Goal: Transaction & Acquisition: Purchase product/service

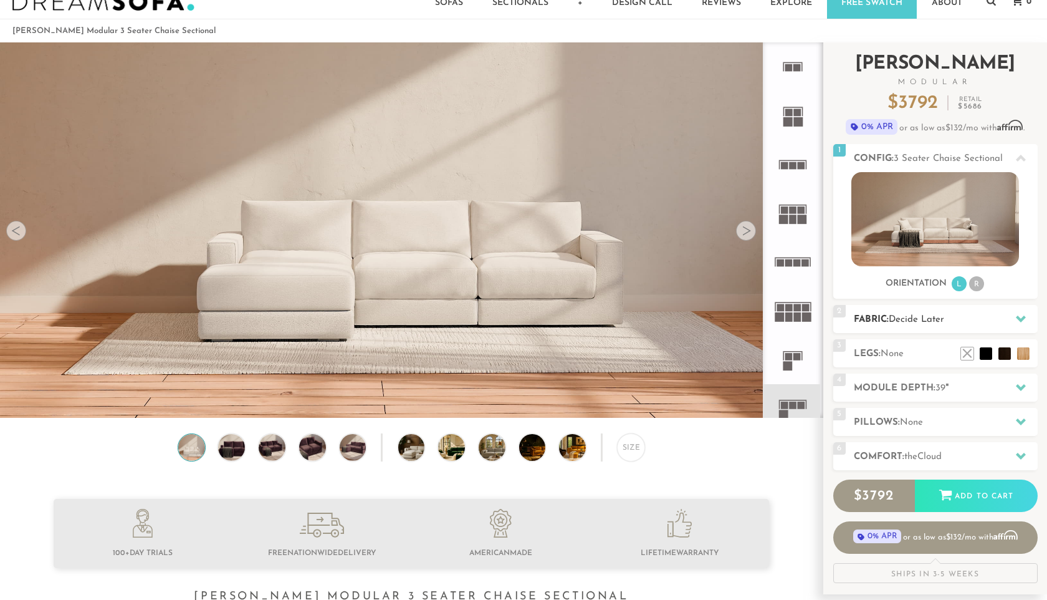
click at [897, 315] on span "Decide Later" at bounding box center [916, 319] width 55 height 9
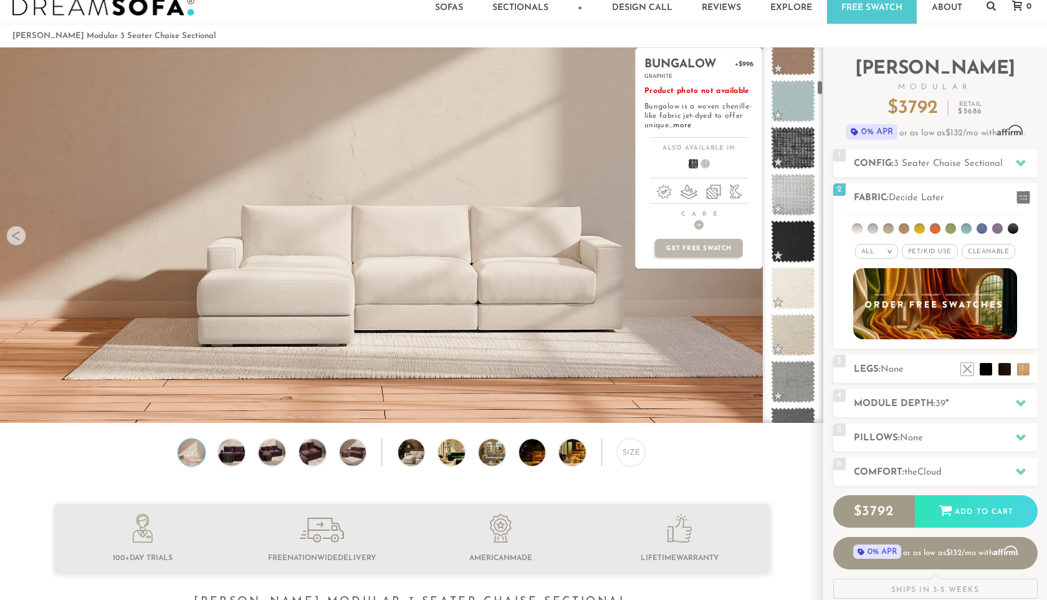
scroll to position [914, 0]
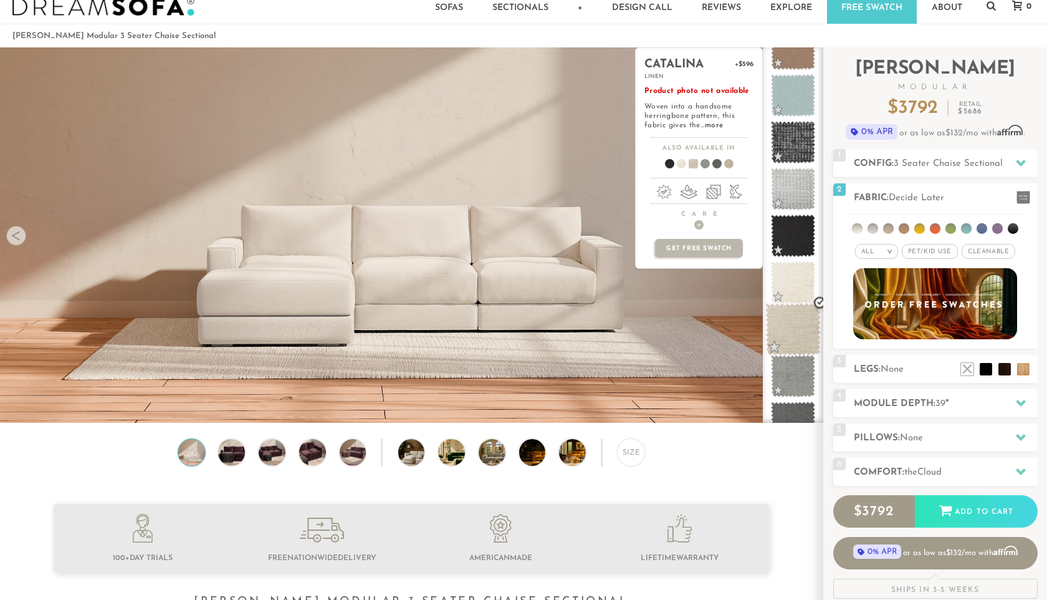
click at [790, 331] on span at bounding box center [792, 329] width 55 height 53
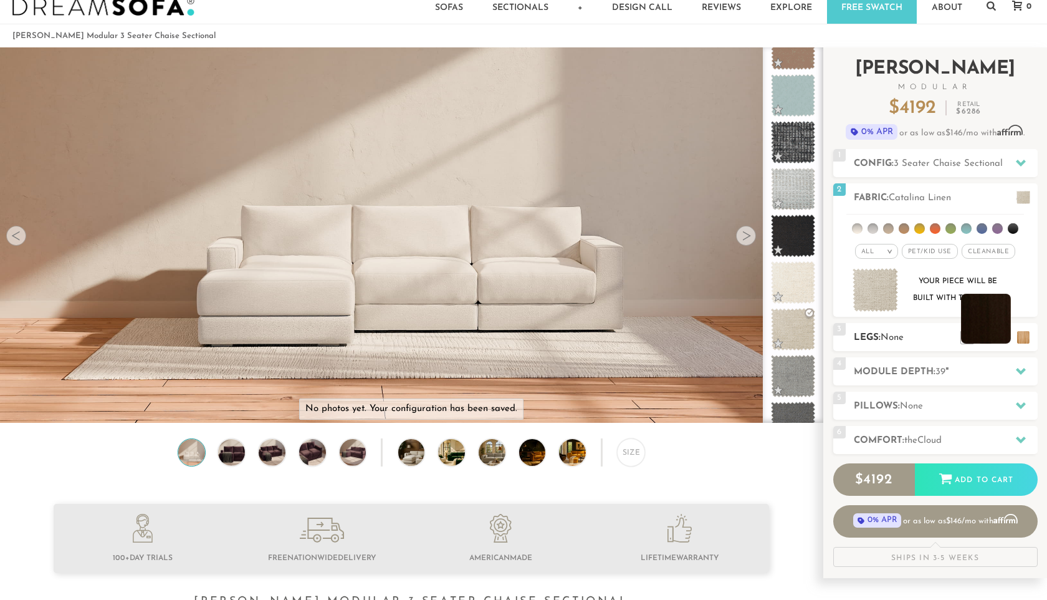
click at [1006, 340] on li at bounding box center [986, 319] width 50 height 50
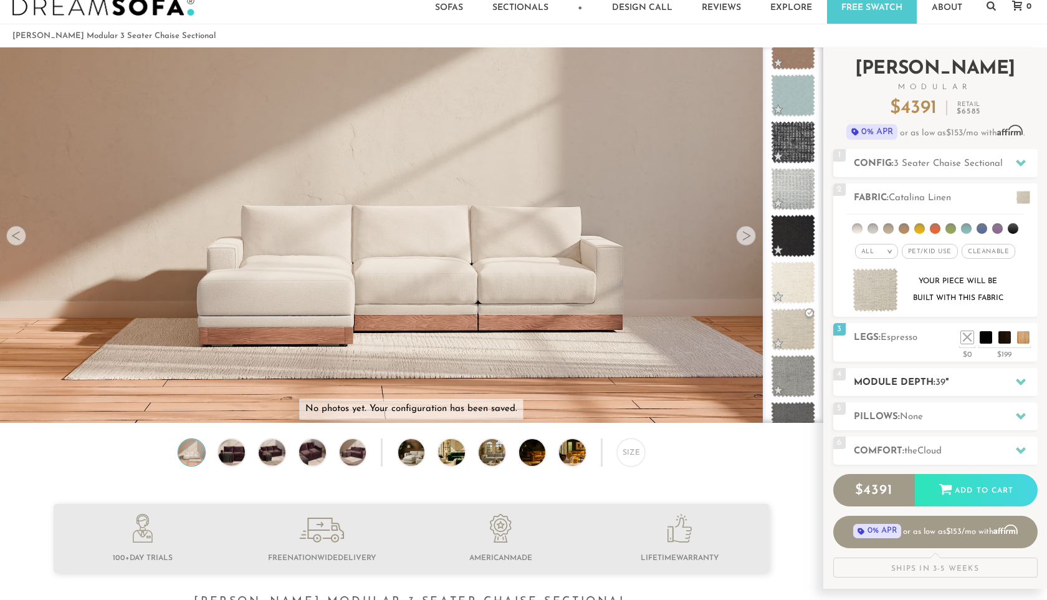
click at [944, 383] on span "39" at bounding box center [940, 382] width 10 height 9
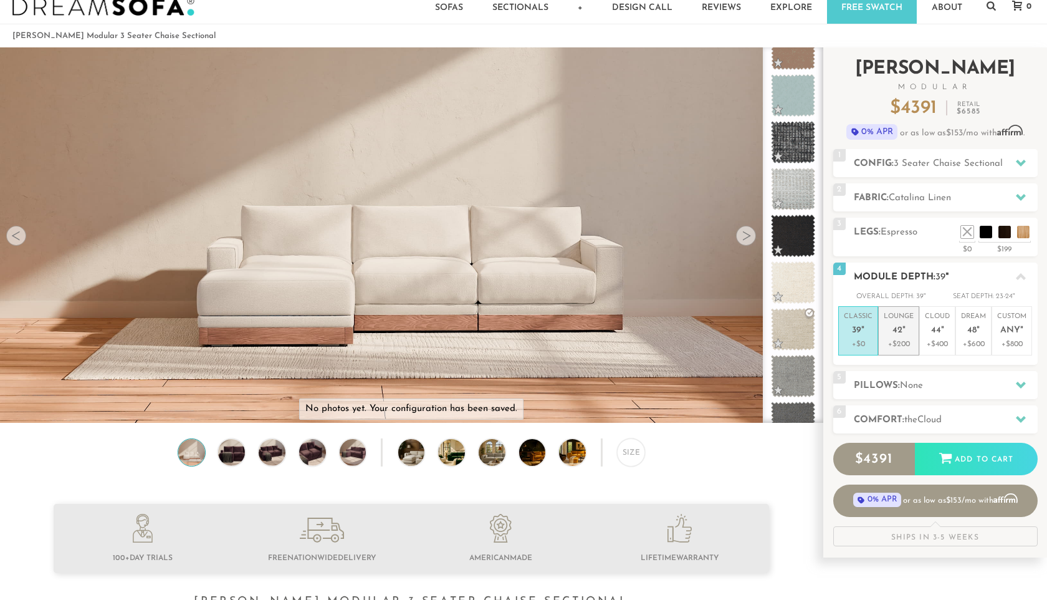
click at [909, 338] on p "+$200" at bounding box center [899, 343] width 30 height 11
click at [939, 329] on span "44" at bounding box center [936, 330] width 10 height 11
click at [890, 333] on p "Lounge 42 "" at bounding box center [899, 325] width 30 height 27
click at [947, 333] on p "Cloud 44 "" at bounding box center [937, 325] width 25 height 27
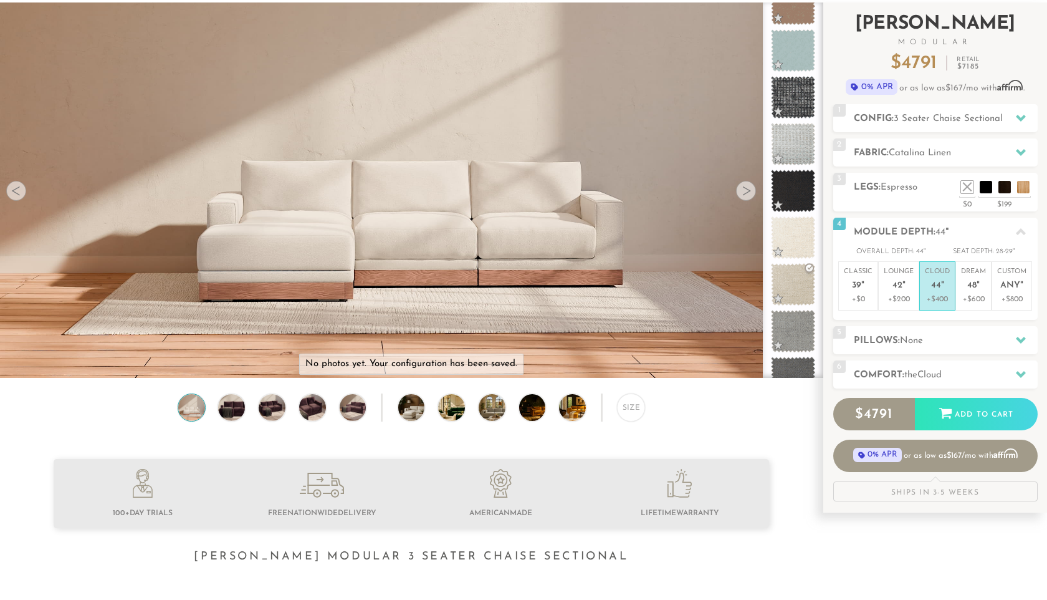
scroll to position [92, 0]
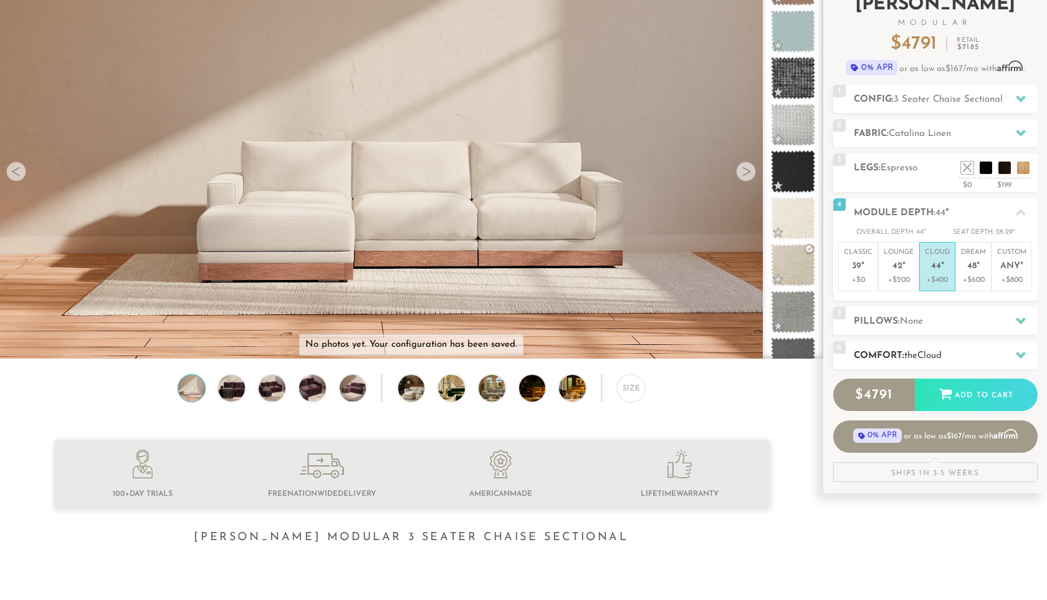
click at [876, 357] on h2 "Comfort: the Cloud" at bounding box center [946, 355] width 184 height 14
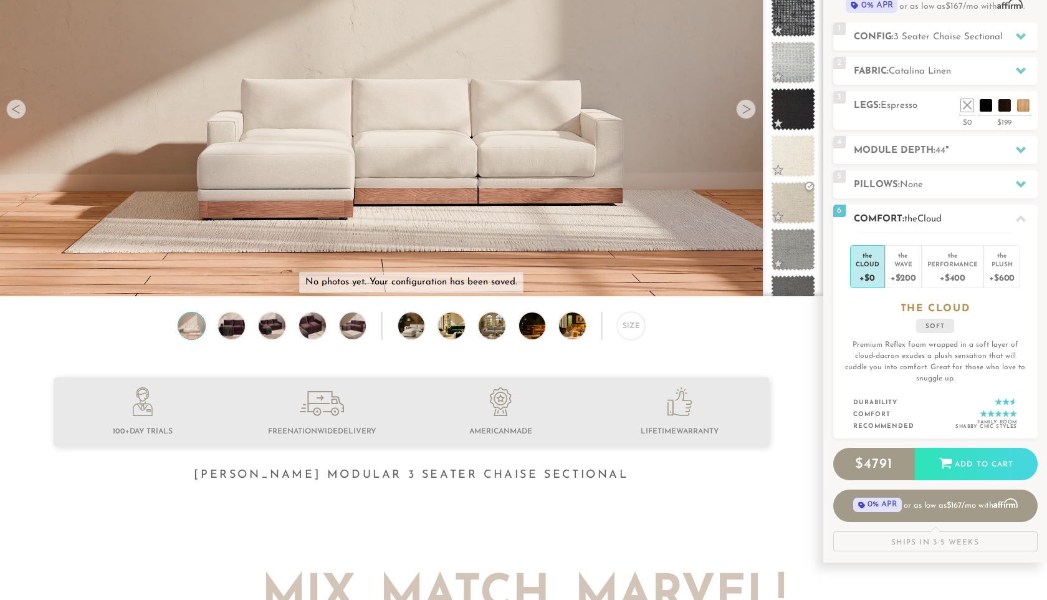
scroll to position [133, 0]
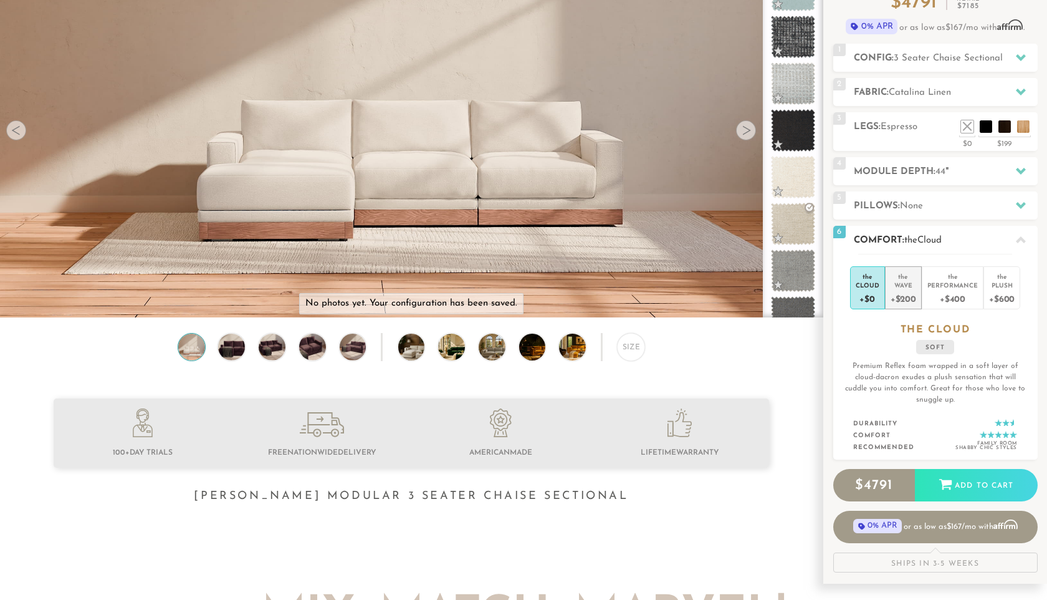
click at [913, 296] on div "+$200" at bounding box center [904, 298] width 26 height 18
click at [998, 285] on div "Plush" at bounding box center [1002, 284] width 26 height 9
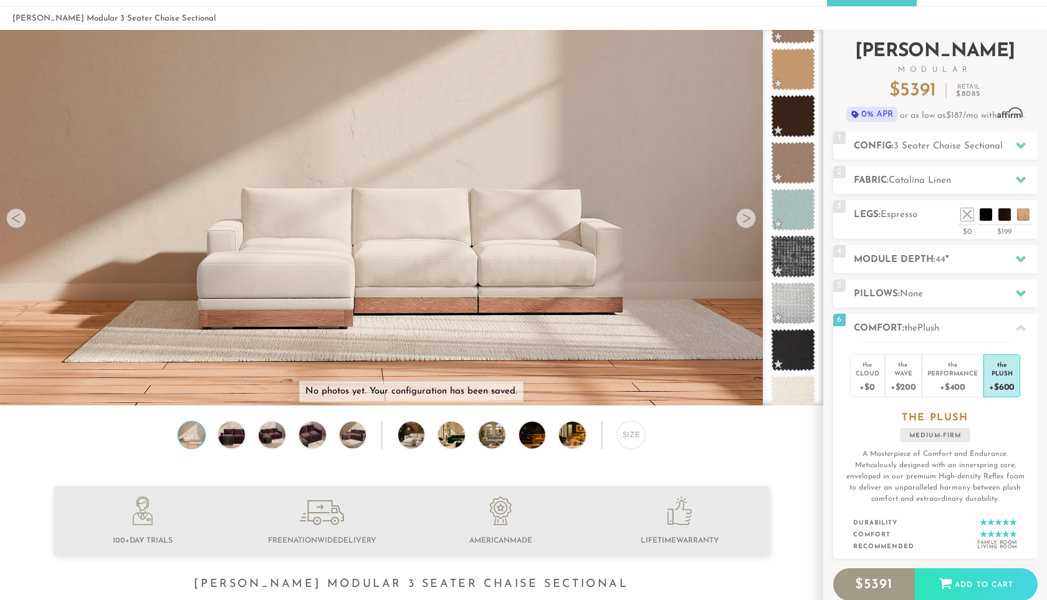
scroll to position [47, 0]
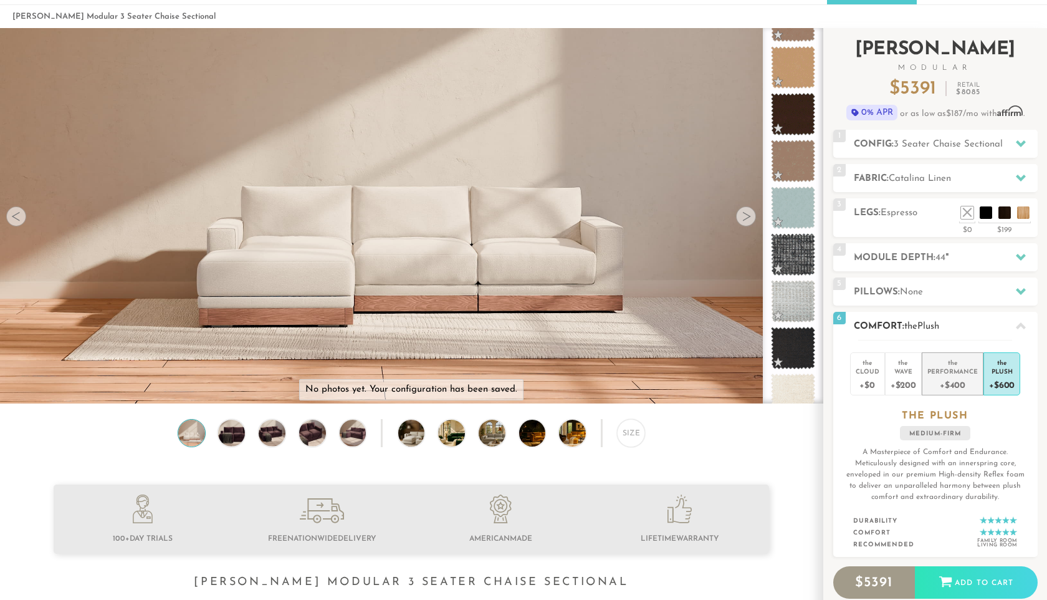
click at [950, 373] on div "Performance" at bounding box center [952, 370] width 50 height 9
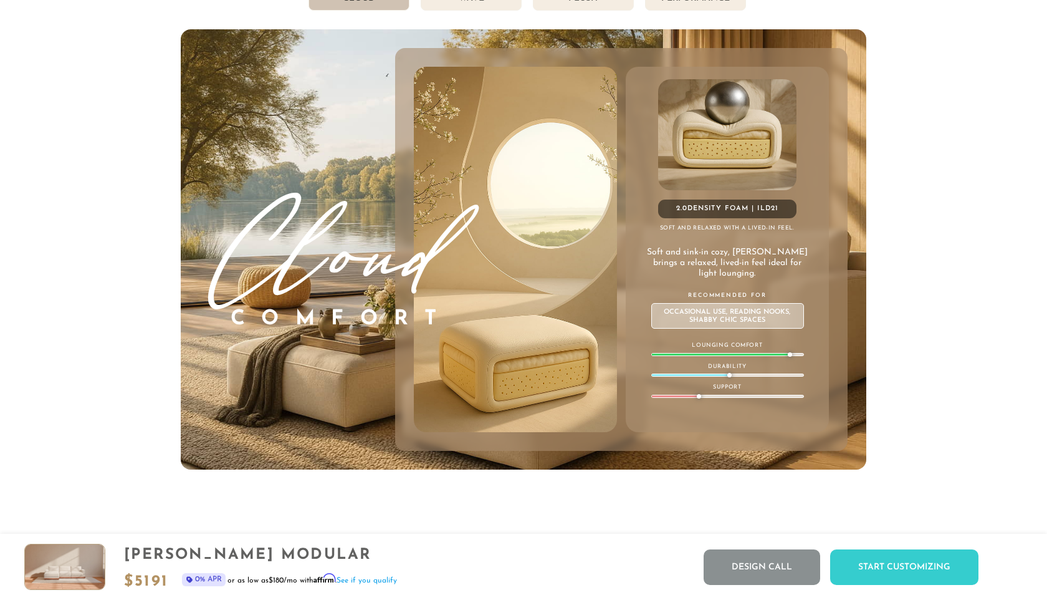
scroll to position [6806, 0]
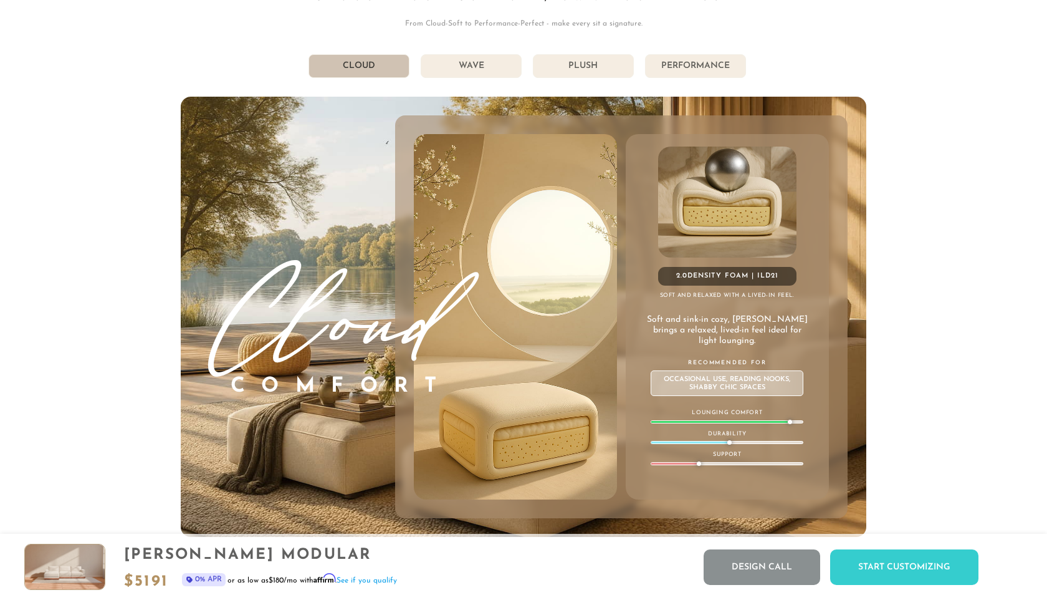
click at [456, 67] on li "Wave" at bounding box center [471, 66] width 101 height 24
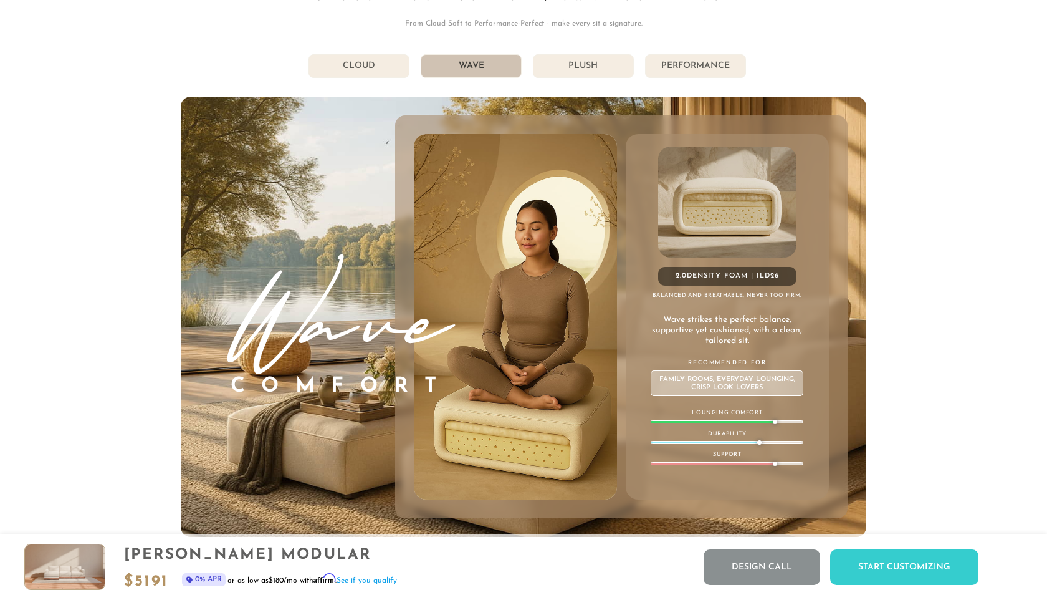
click at [593, 64] on li "Plush" at bounding box center [583, 66] width 101 height 24
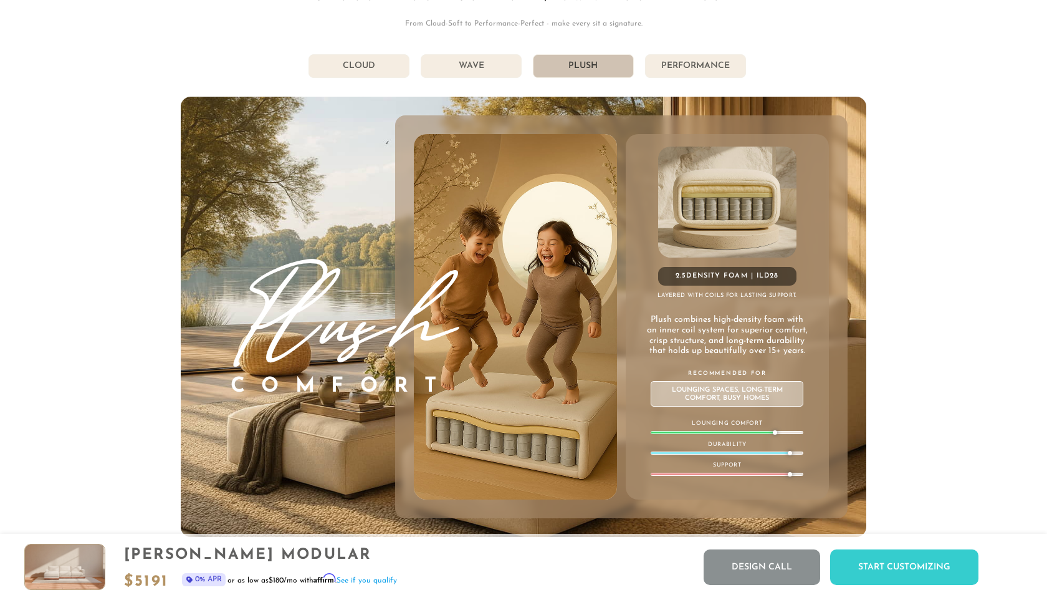
click at [687, 72] on li "Performance" at bounding box center [695, 66] width 101 height 24
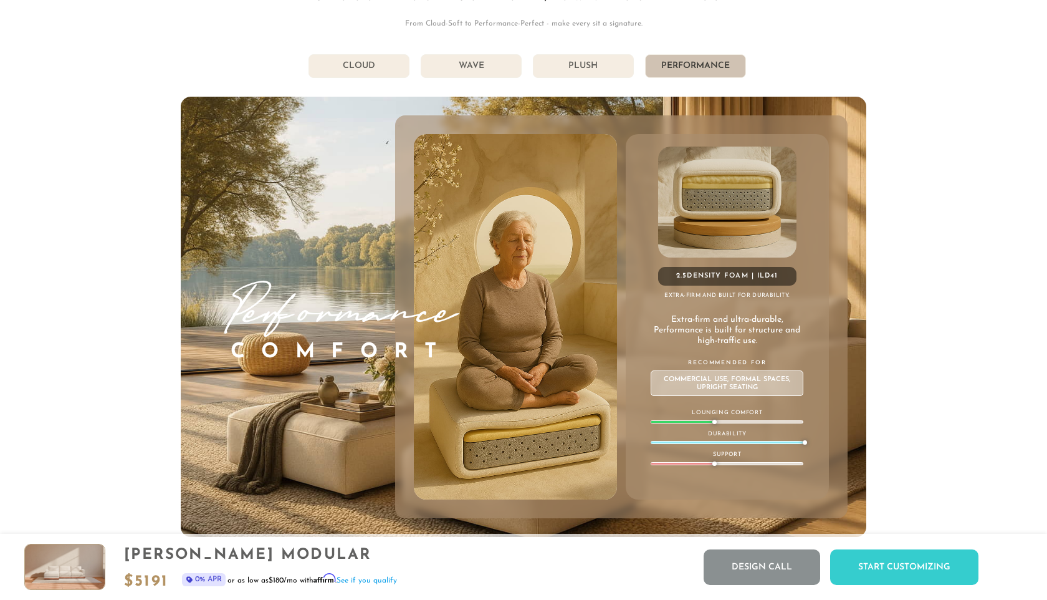
click at [596, 67] on li "Plush" at bounding box center [583, 66] width 101 height 24
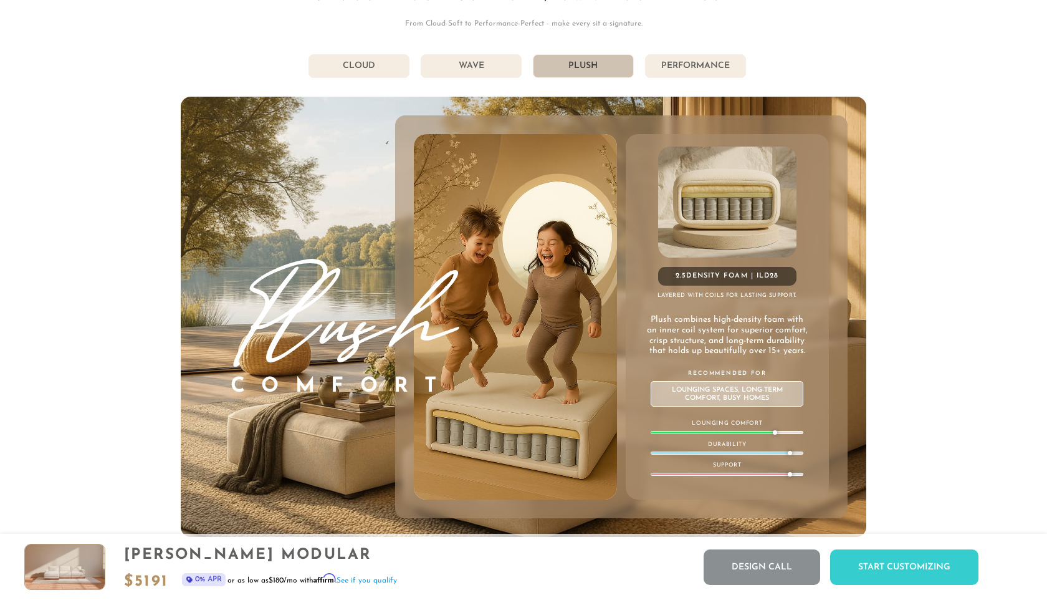
click at [480, 70] on li "Wave" at bounding box center [471, 66] width 101 height 24
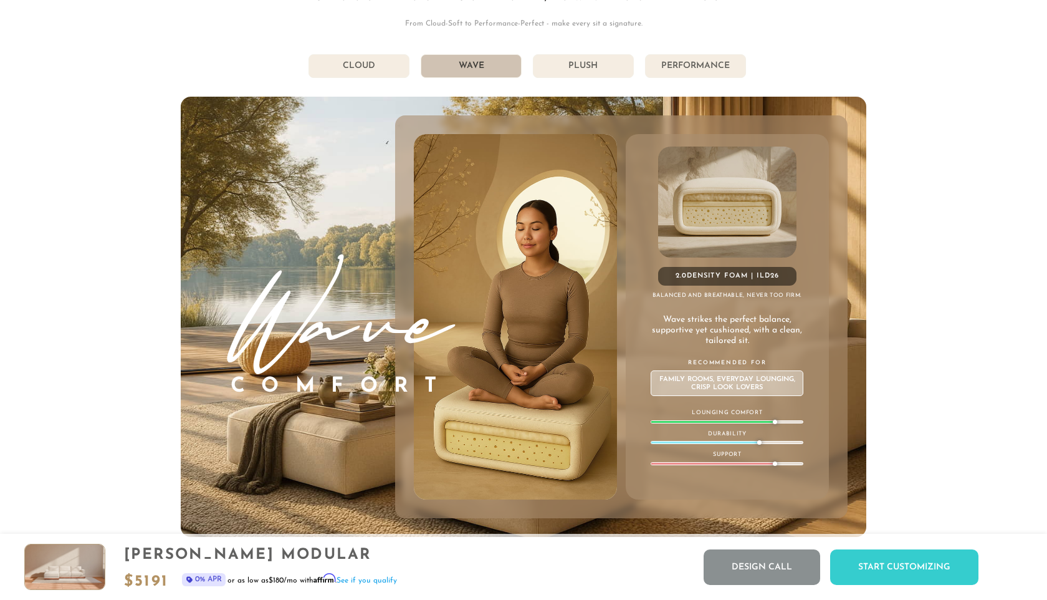
click at [606, 70] on li "Plush" at bounding box center [583, 66] width 101 height 24
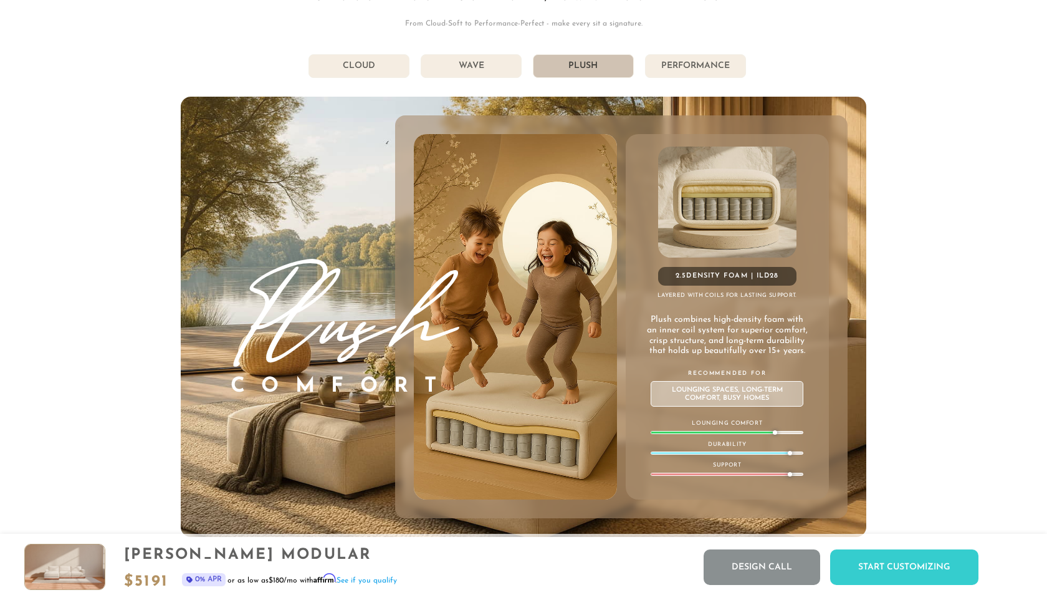
click at [496, 64] on li "Wave" at bounding box center [471, 66] width 101 height 24
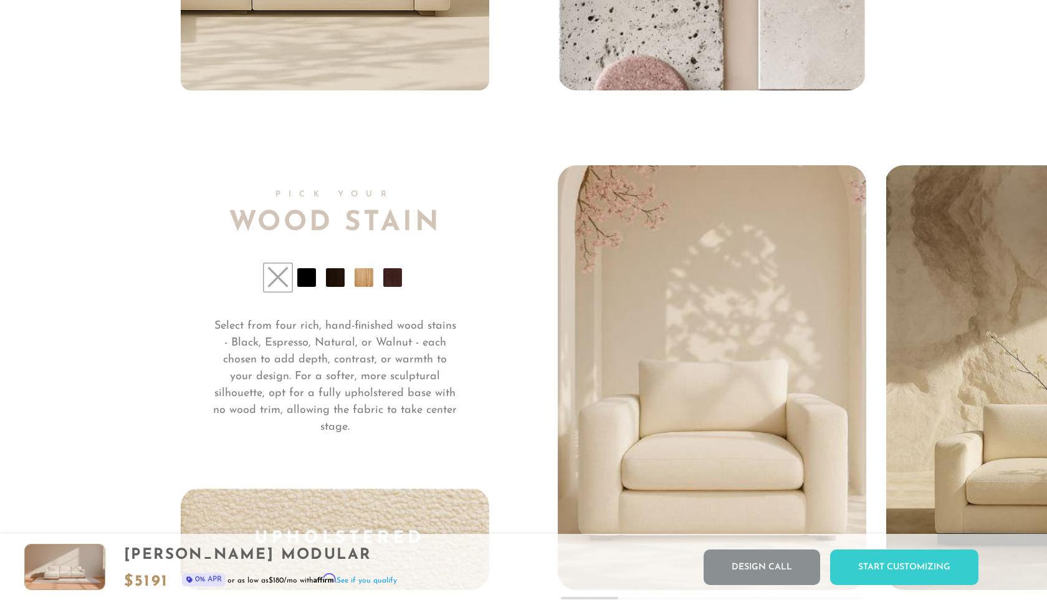
scroll to position [9214, 0]
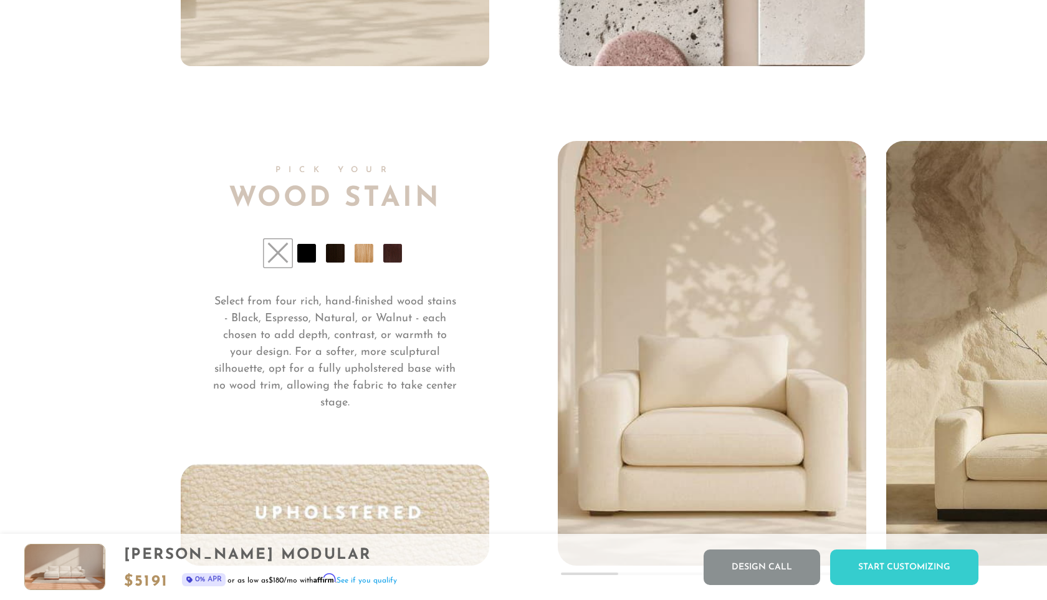
click at [391, 251] on li at bounding box center [392, 253] width 19 height 19
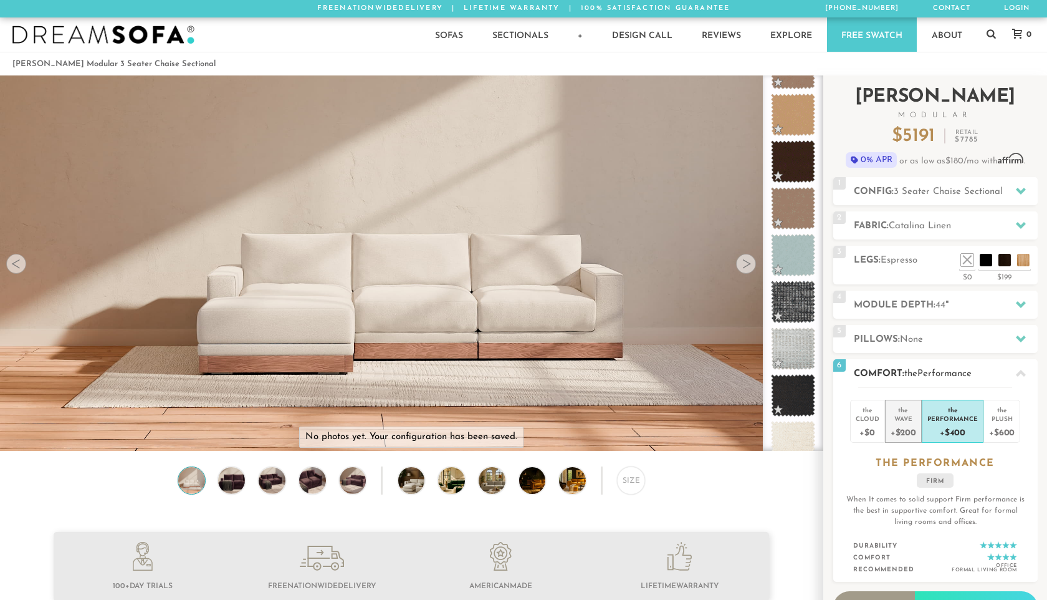
scroll to position [81, 0]
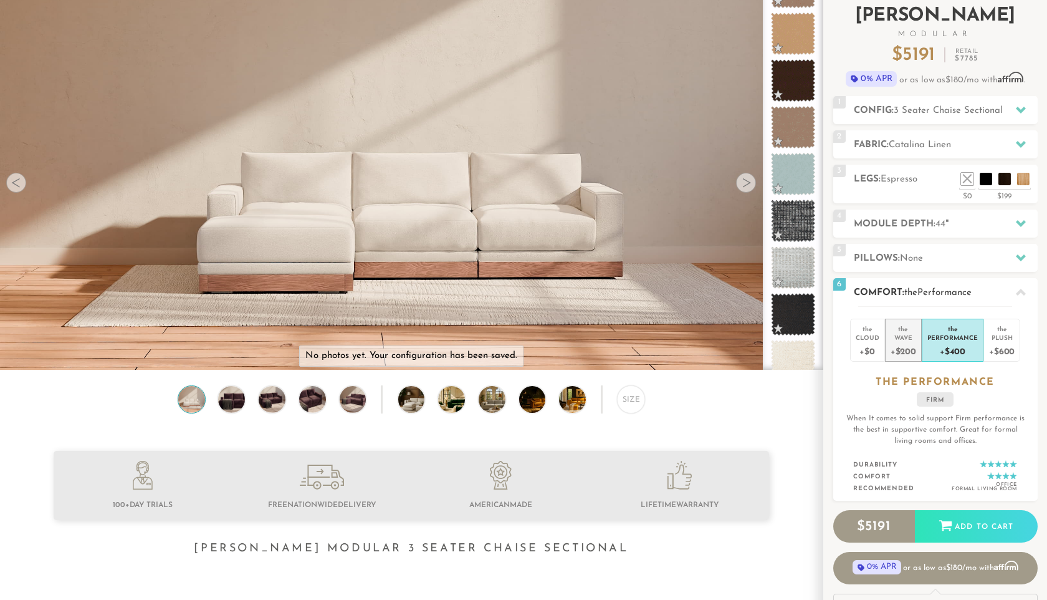
click at [904, 338] on div "Wave" at bounding box center [904, 337] width 26 height 9
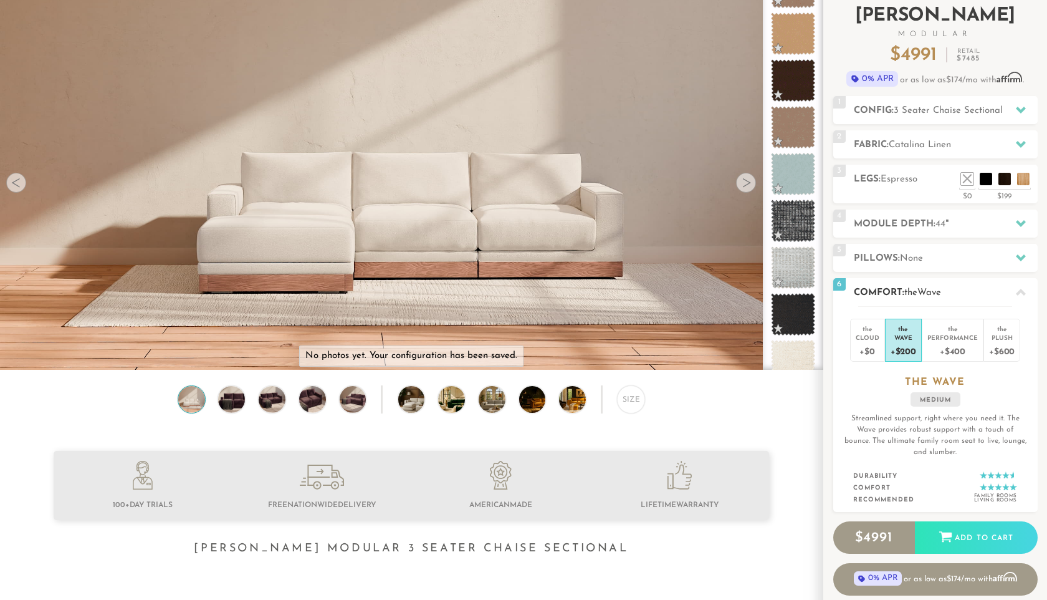
click at [998, 291] on h2 "Comfort: the Wave" at bounding box center [946, 292] width 184 height 14
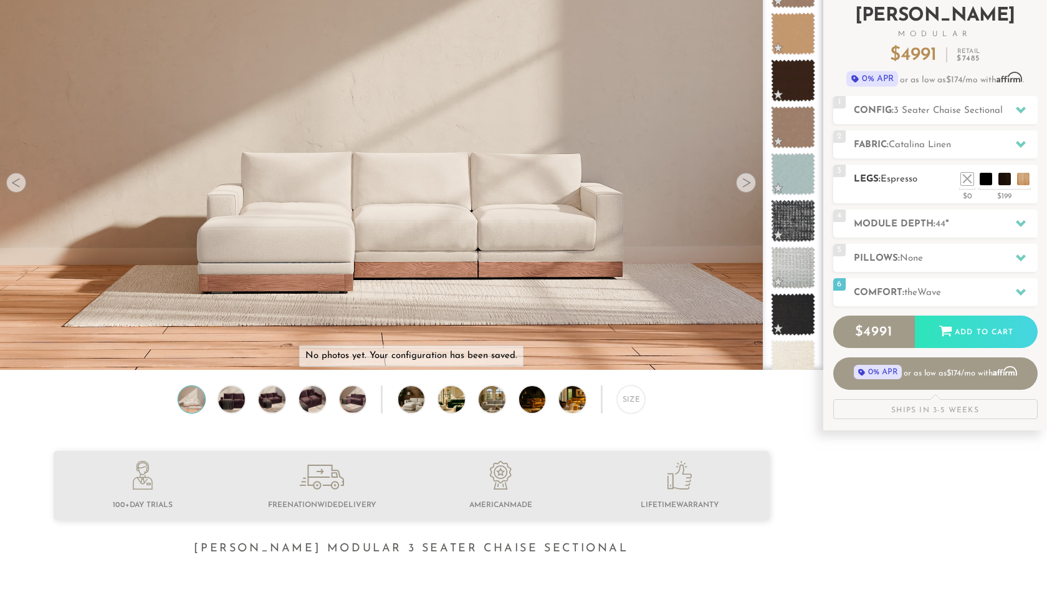
click at [844, 170] on span "3" at bounding box center [839, 171] width 12 height 12
click at [873, 175] on h2 "Legs: Espresso" at bounding box center [946, 179] width 184 height 14
click at [996, 194] on div "$199" at bounding box center [1004, 194] width 52 height 11
click at [1001, 182] on li at bounding box center [986, 160] width 50 height 50
click at [933, 220] on h2 "Module Depth: 44 "" at bounding box center [946, 224] width 184 height 14
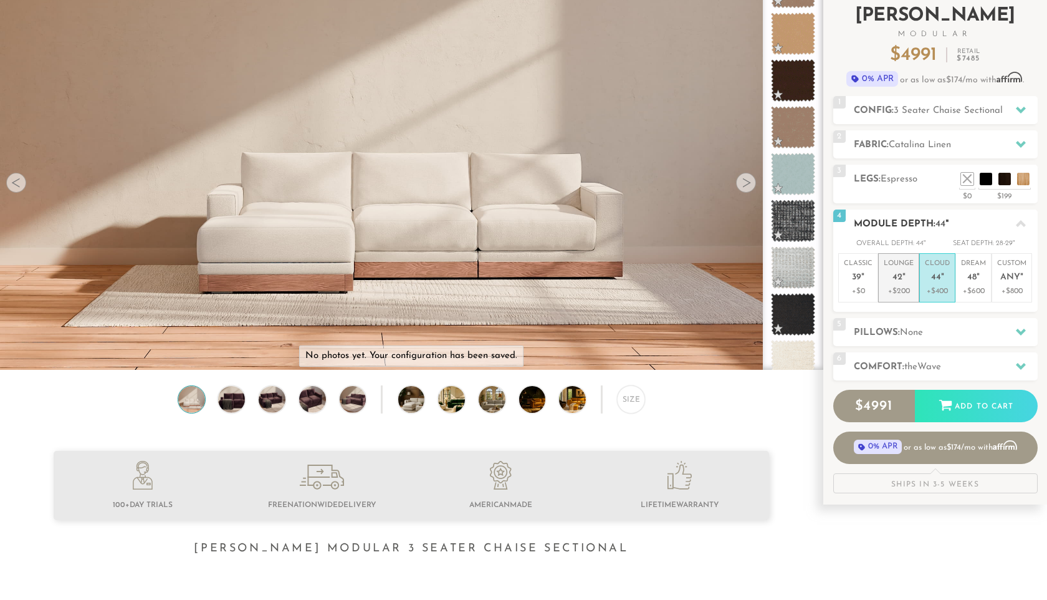
click at [903, 270] on p "Lounge 42 "" at bounding box center [899, 272] width 30 height 27
click at [1025, 224] on div at bounding box center [1021, 224] width 26 height 26
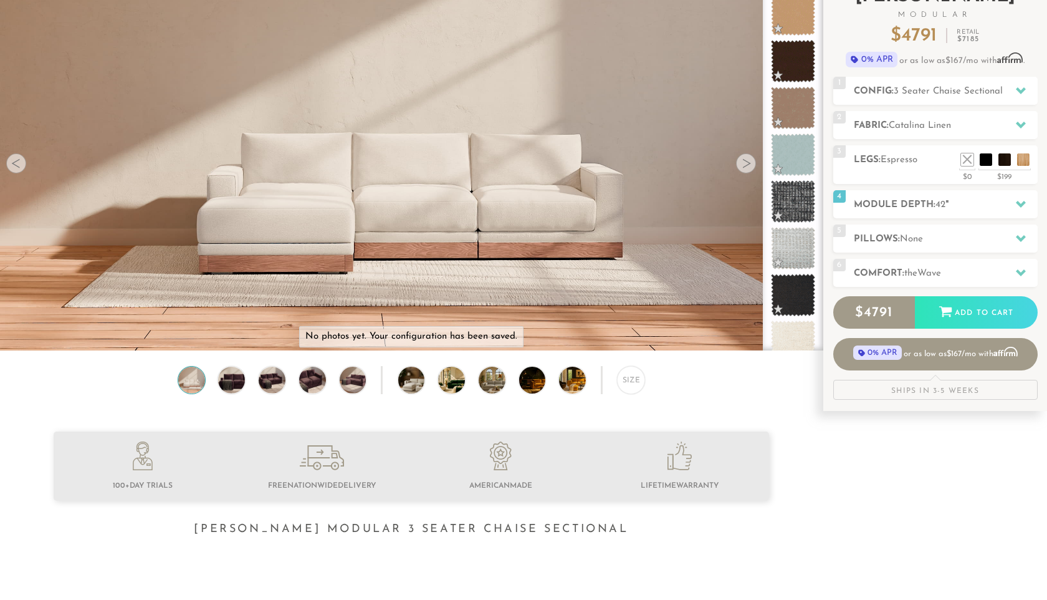
scroll to position [80, 0]
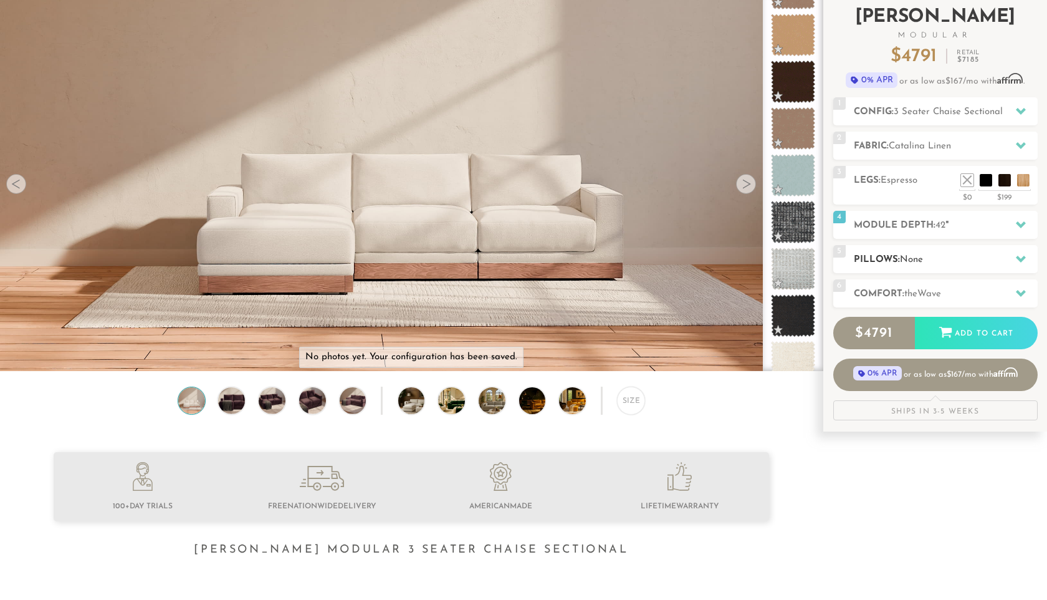
click at [922, 261] on span "None" at bounding box center [911, 259] width 23 height 9
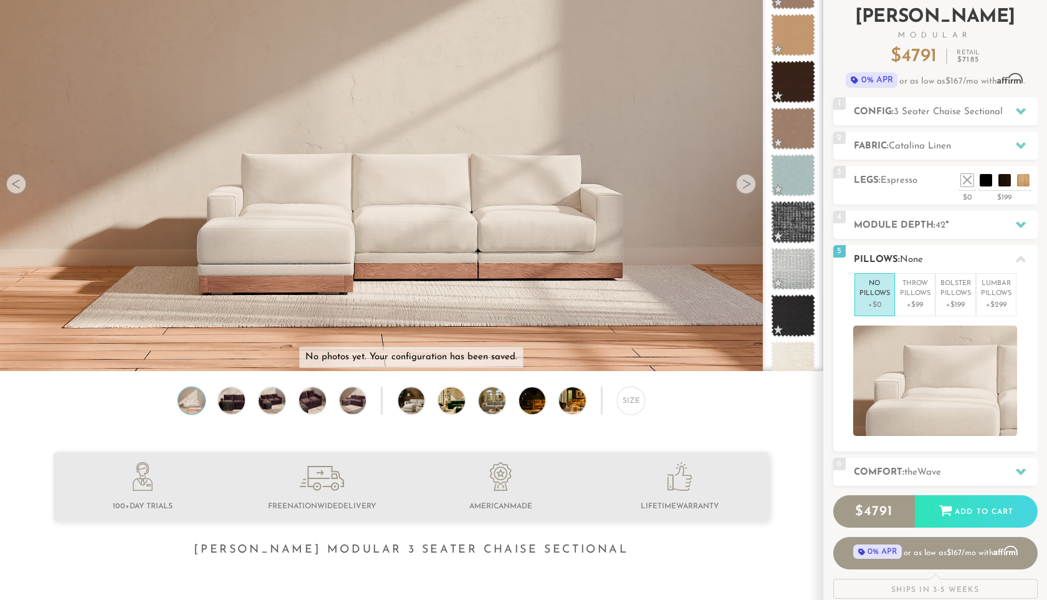
click at [873, 247] on div "5 Pillows: None" at bounding box center [935, 259] width 204 height 28
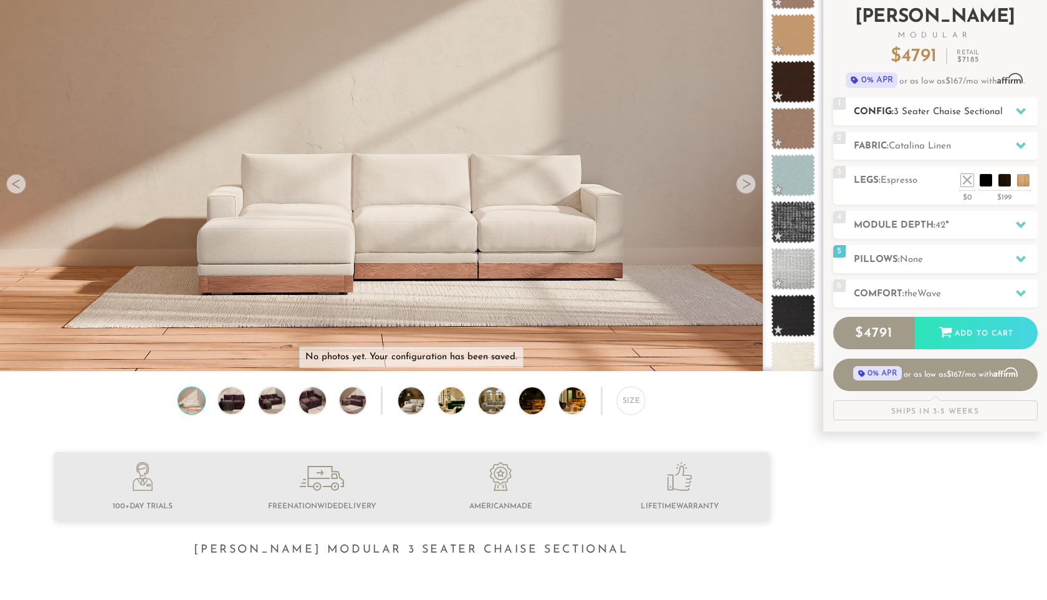
click at [903, 101] on div "1 Config: 3 Seater Chaise Sectional R" at bounding box center [935, 111] width 204 height 28
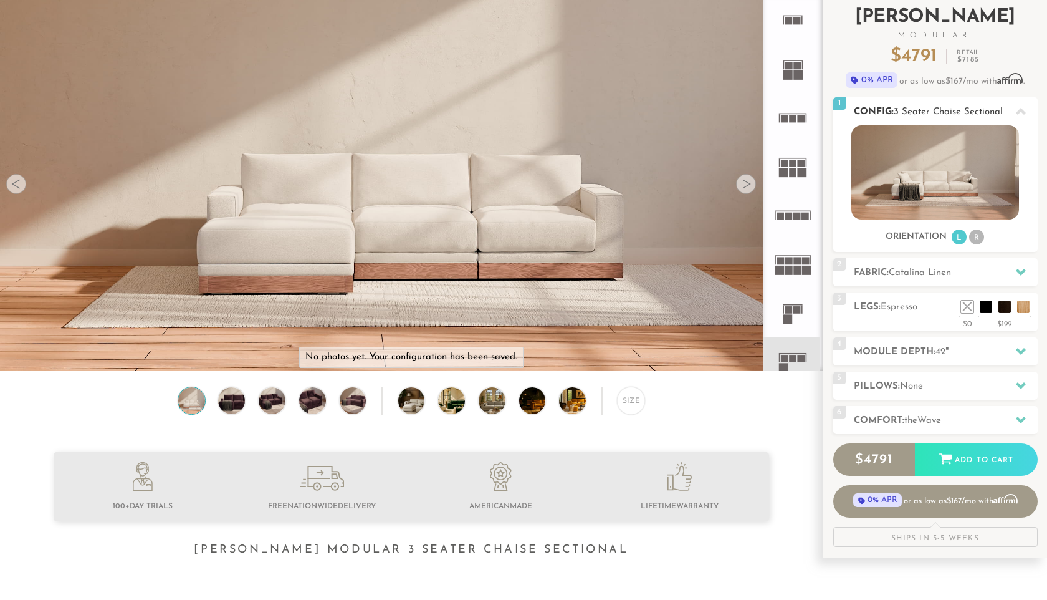
click at [974, 236] on li "R" at bounding box center [976, 236] width 15 height 15
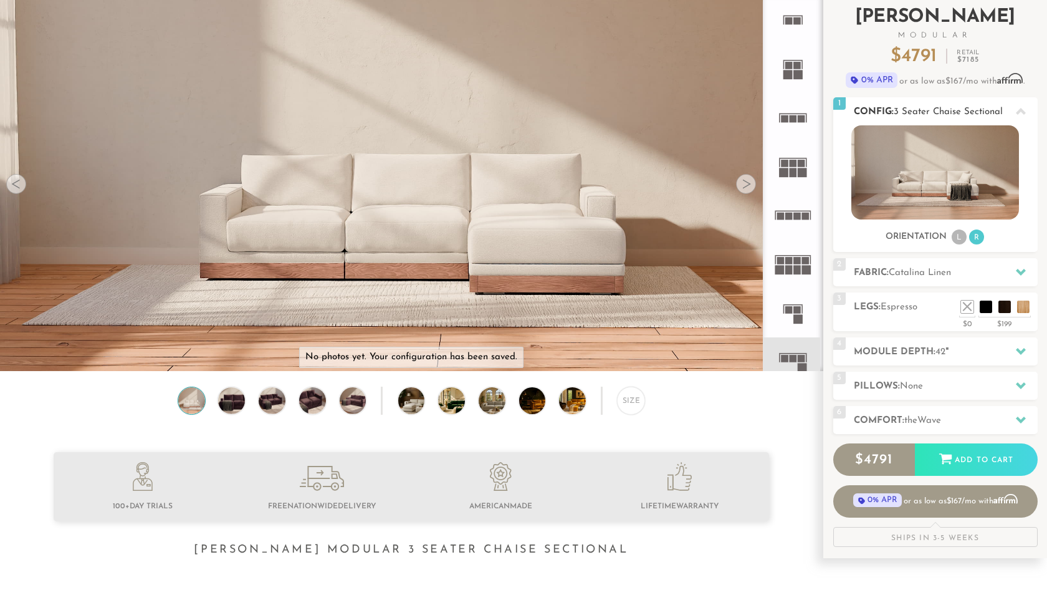
click at [916, 105] on h2 "Config: 3 Seater Chaise Sectional" at bounding box center [946, 112] width 184 height 14
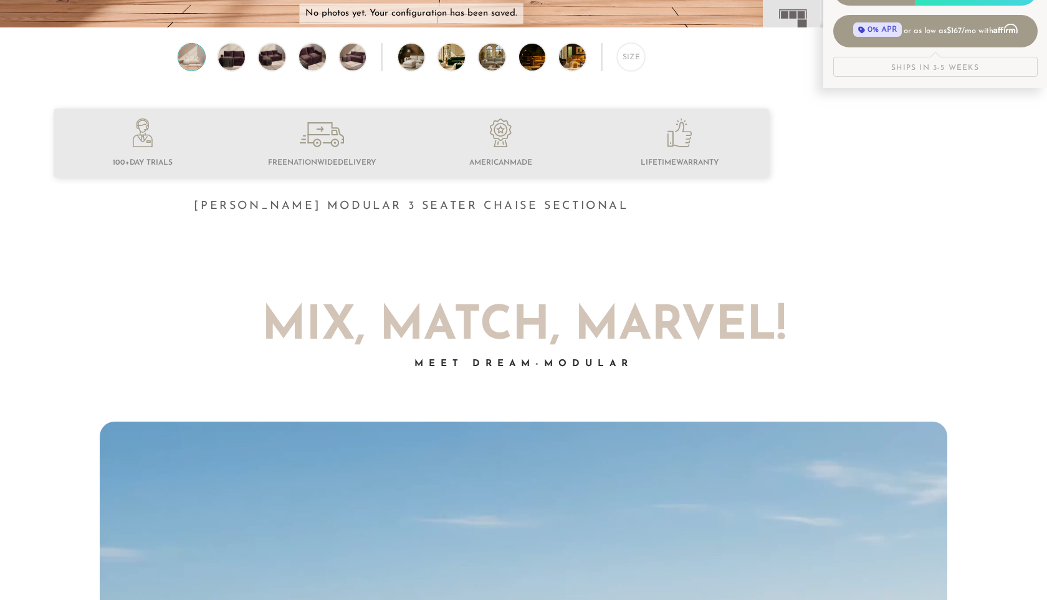
scroll to position [130, 0]
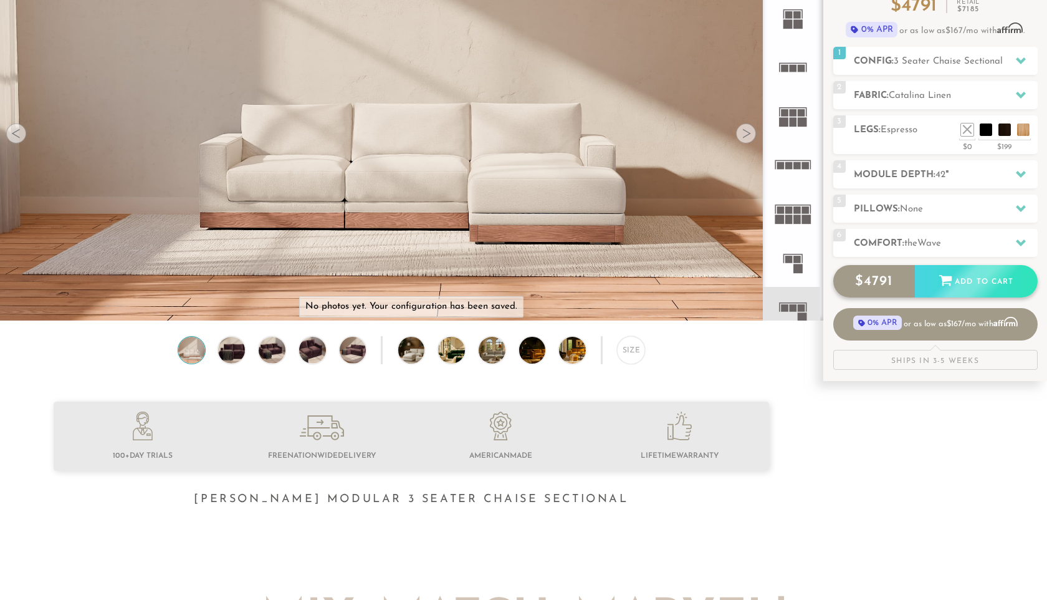
click at [957, 282] on div "Add to Cart" at bounding box center [976, 282] width 123 height 34
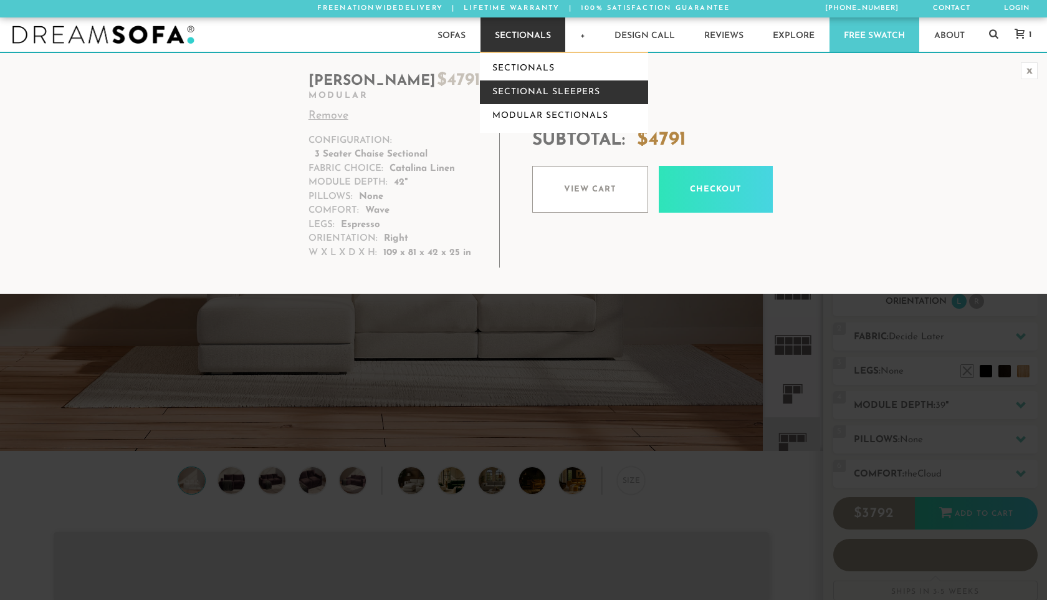
scroll to position [1, 1]
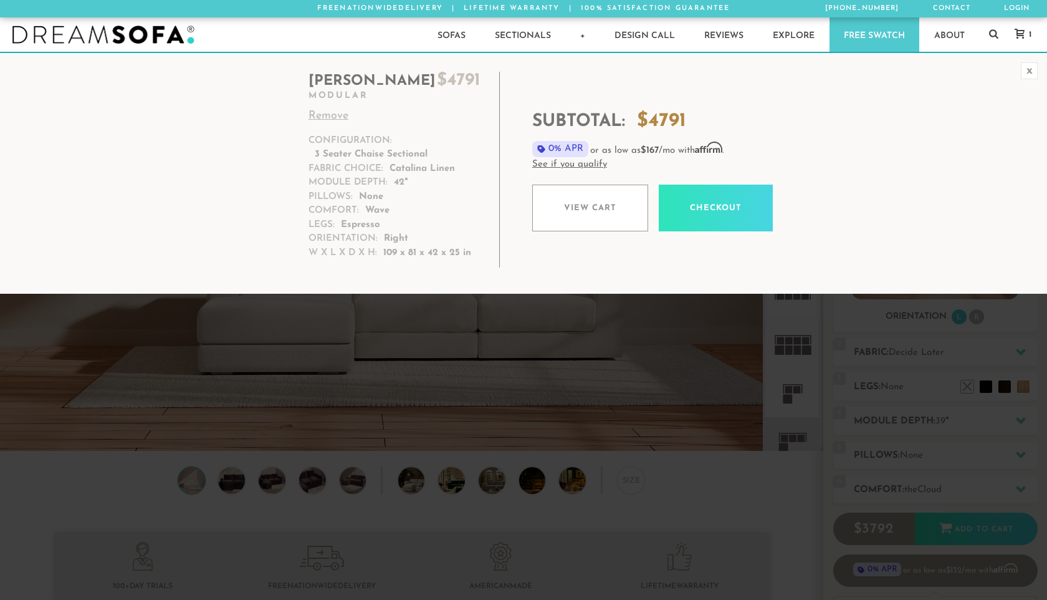
click at [1030, 71] on div "x" at bounding box center [1029, 70] width 17 height 17
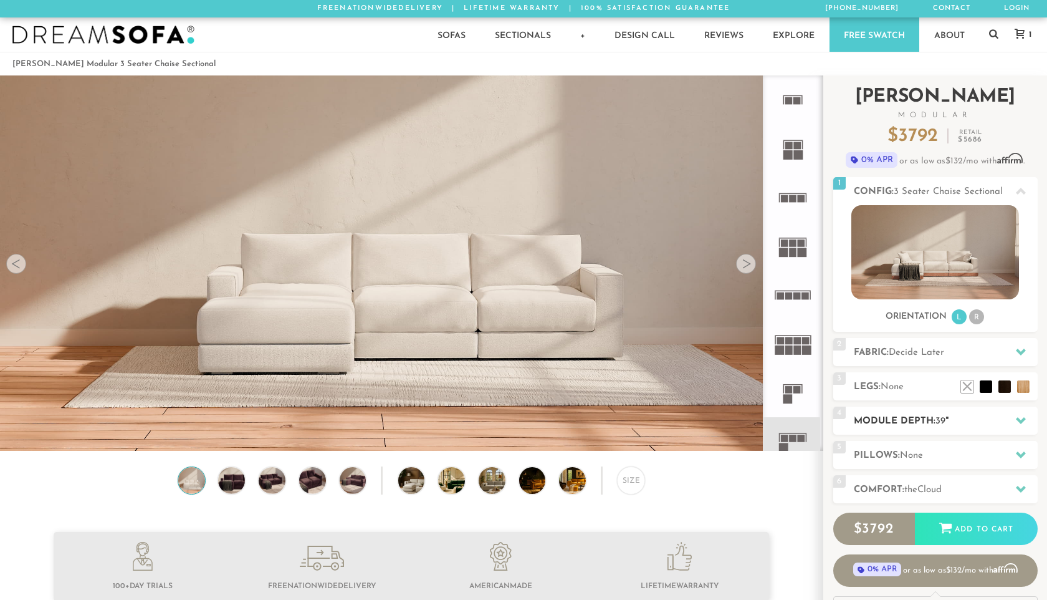
click at [902, 420] on h2 "Module Depth: 39 "" at bounding box center [946, 421] width 184 height 14
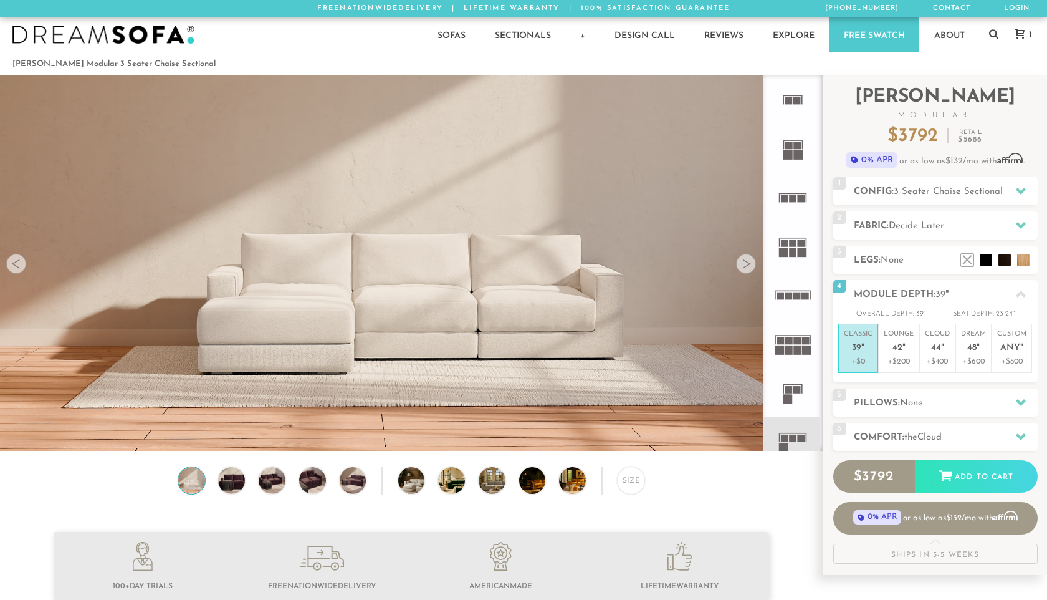
click at [1021, 35] on icon at bounding box center [1020, 34] width 10 height 10
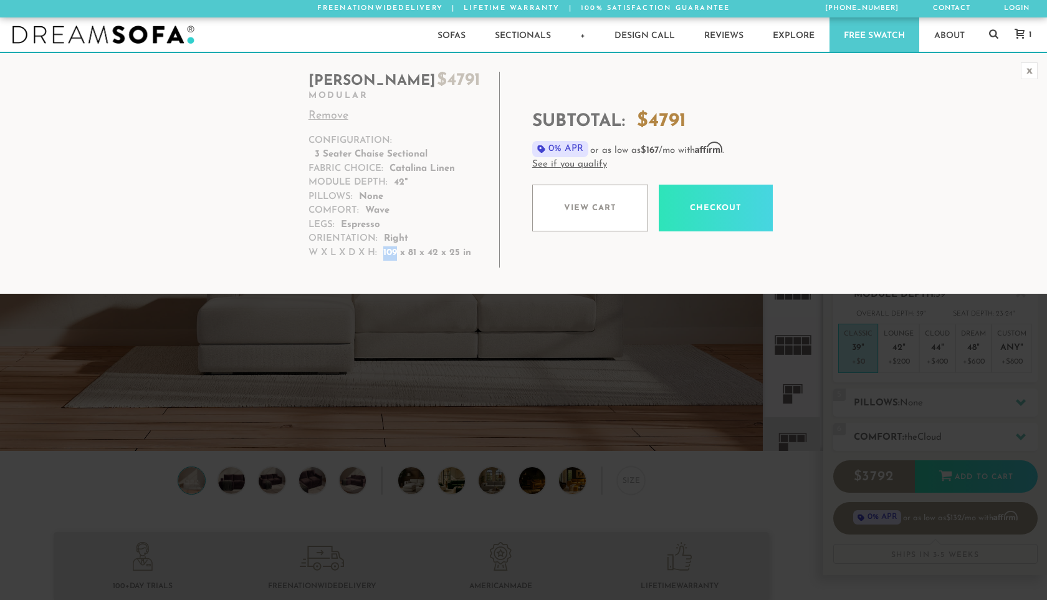
drag, startPoint x: 398, startPoint y: 252, endPoint x: 383, endPoint y: 251, distance: 14.4
click at [383, 251] on p "109 x 81 x 42 x 25 in" at bounding box center [427, 253] width 88 height 14
click at [1035, 69] on div "x" at bounding box center [1029, 70] width 17 height 17
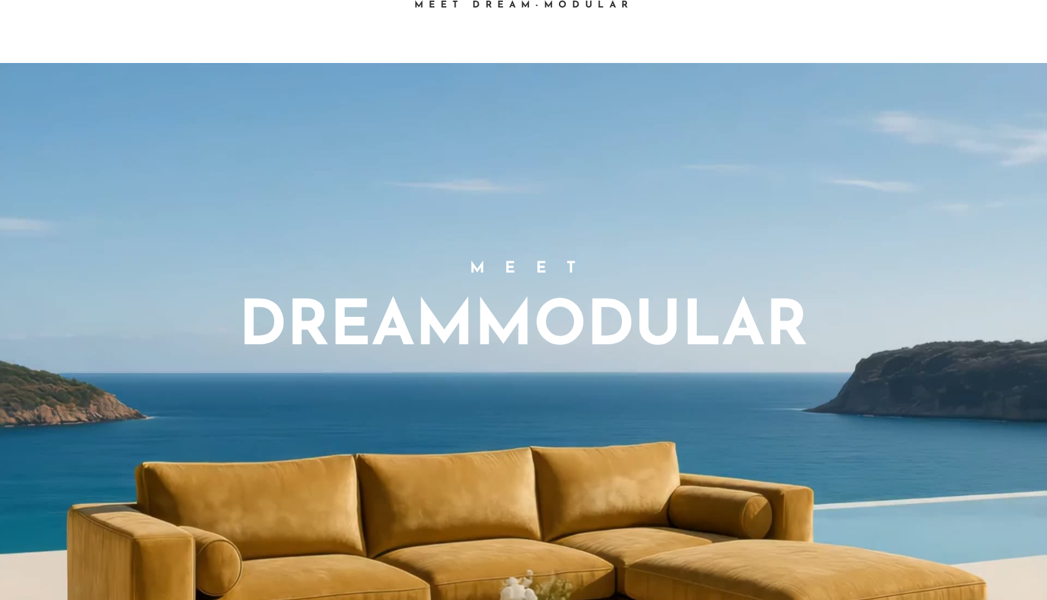
scroll to position [0, 0]
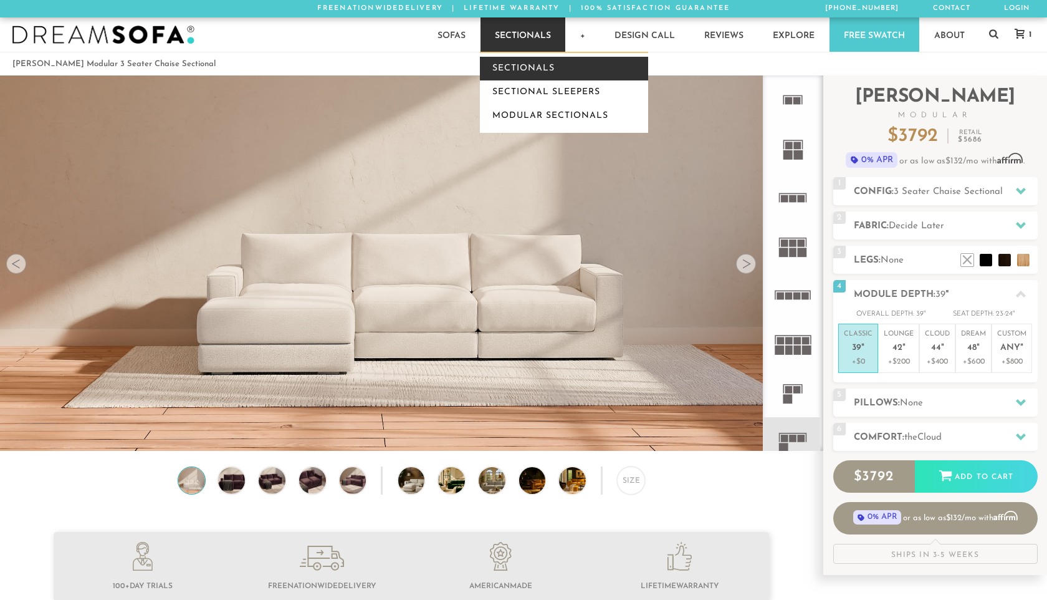
click at [516, 66] on link "Sectionals" at bounding box center [564, 69] width 168 height 24
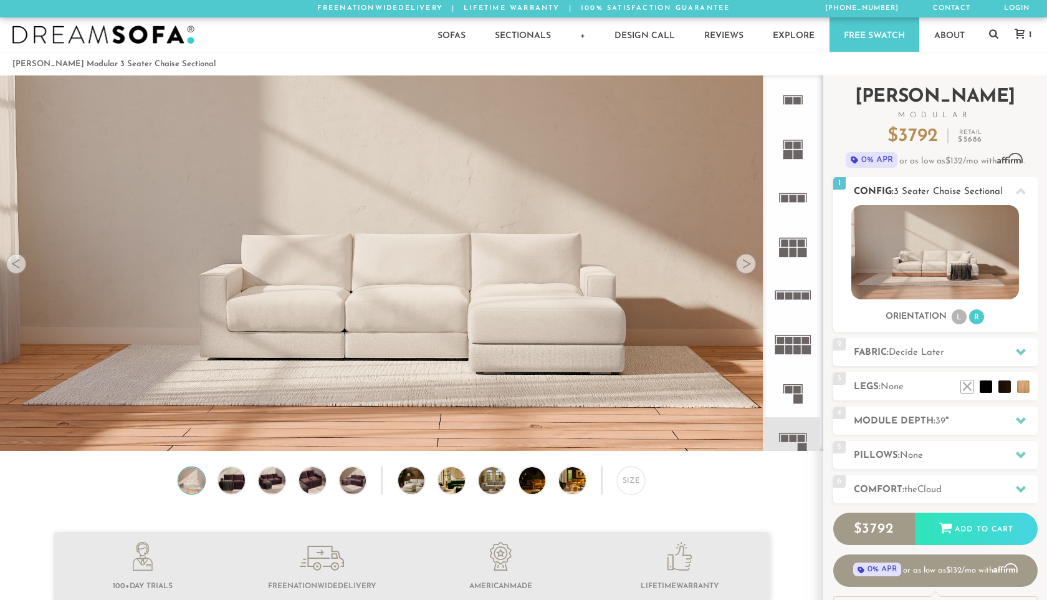
scroll to position [100, 0]
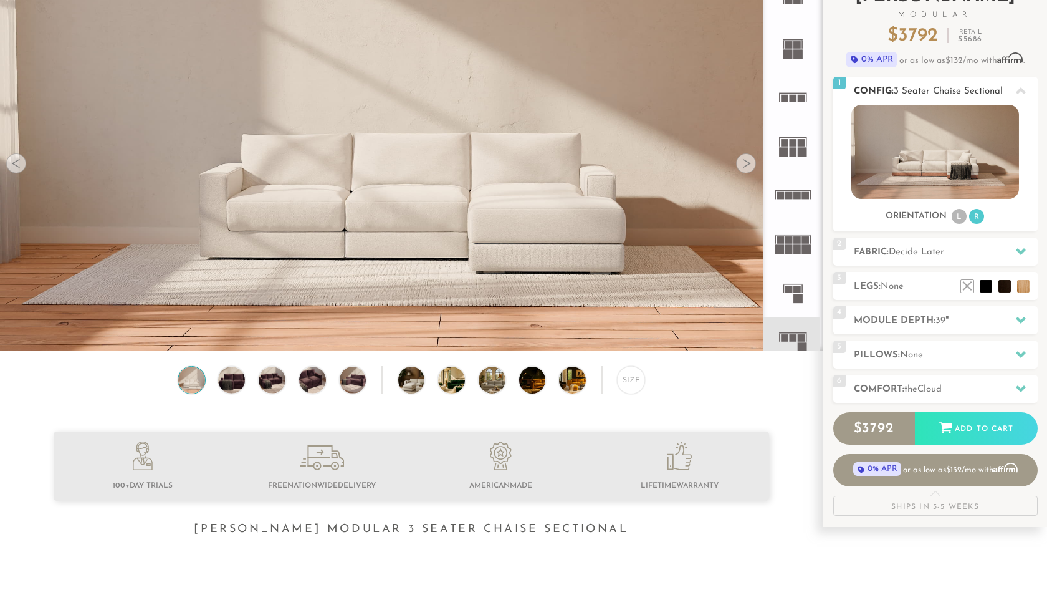
click at [1023, 90] on icon at bounding box center [1021, 91] width 10 height 10
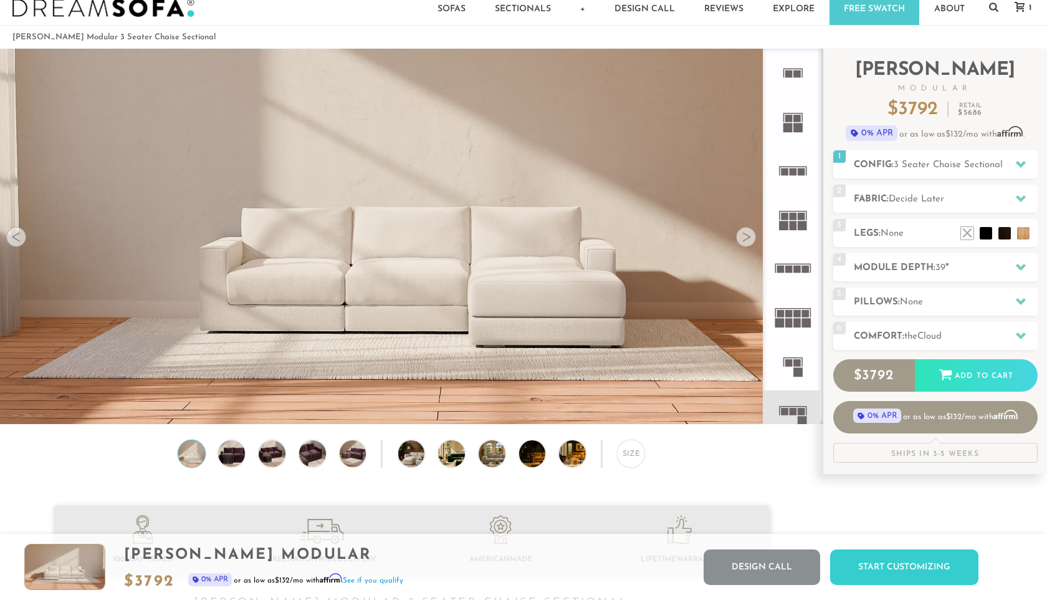
scroll to position [6, 0]
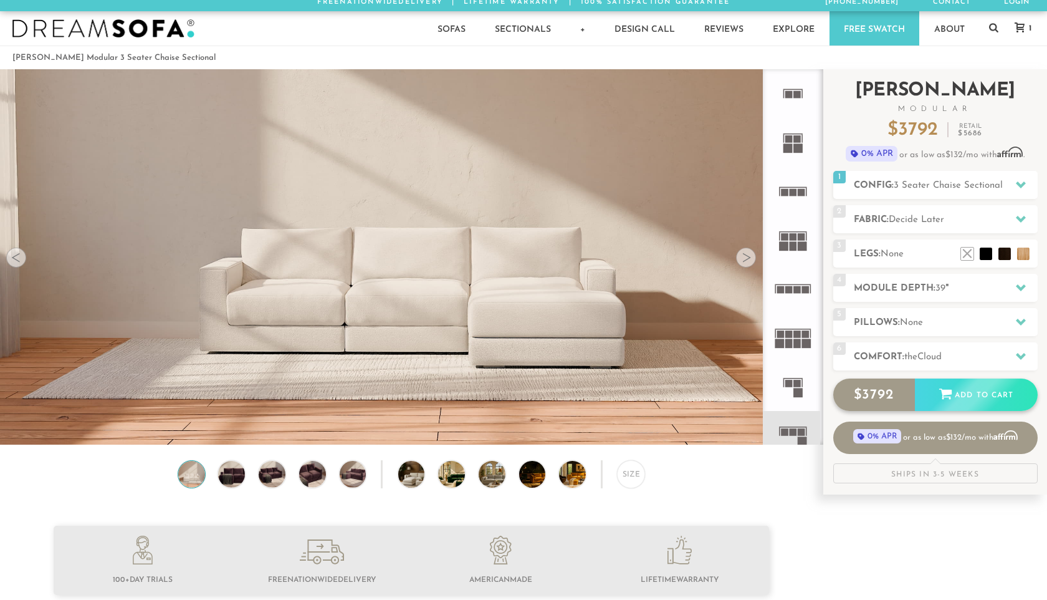
click at [962, 387] on div "Add to Cart" at bounding box center [976, 395] width 123 height 34
